Goal: Information Seeking & Learning: Learn about a topic

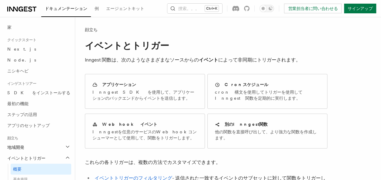
click at [26, 7] on icon at bounding box center [26, 9] width 4 height 5
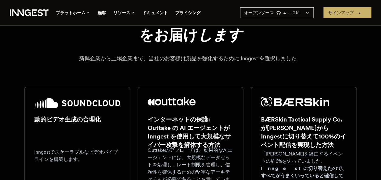
scroll to position [91, 0]
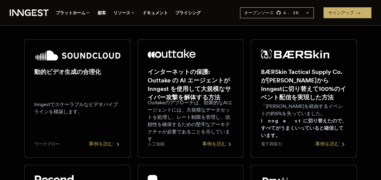
click at [106, 74] on h2 "動的ビデオ生成の合理化" at bounding box center [77, 72] width 86 height 8
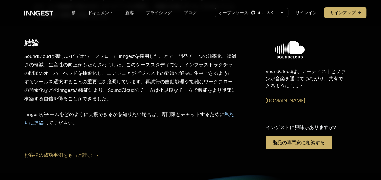
scroll to position [545, 0]
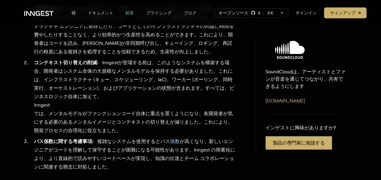
click at [127, 14] on link "顧客" at bounding box center [129, 12] width 21 height 11
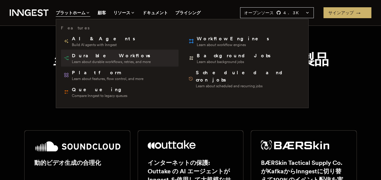
click at [91, 55] on span "Durable Workflows" at bounding box center [111, 55] width 79 height 7
